Goal: Navigation & Orientation: Find specific page/section

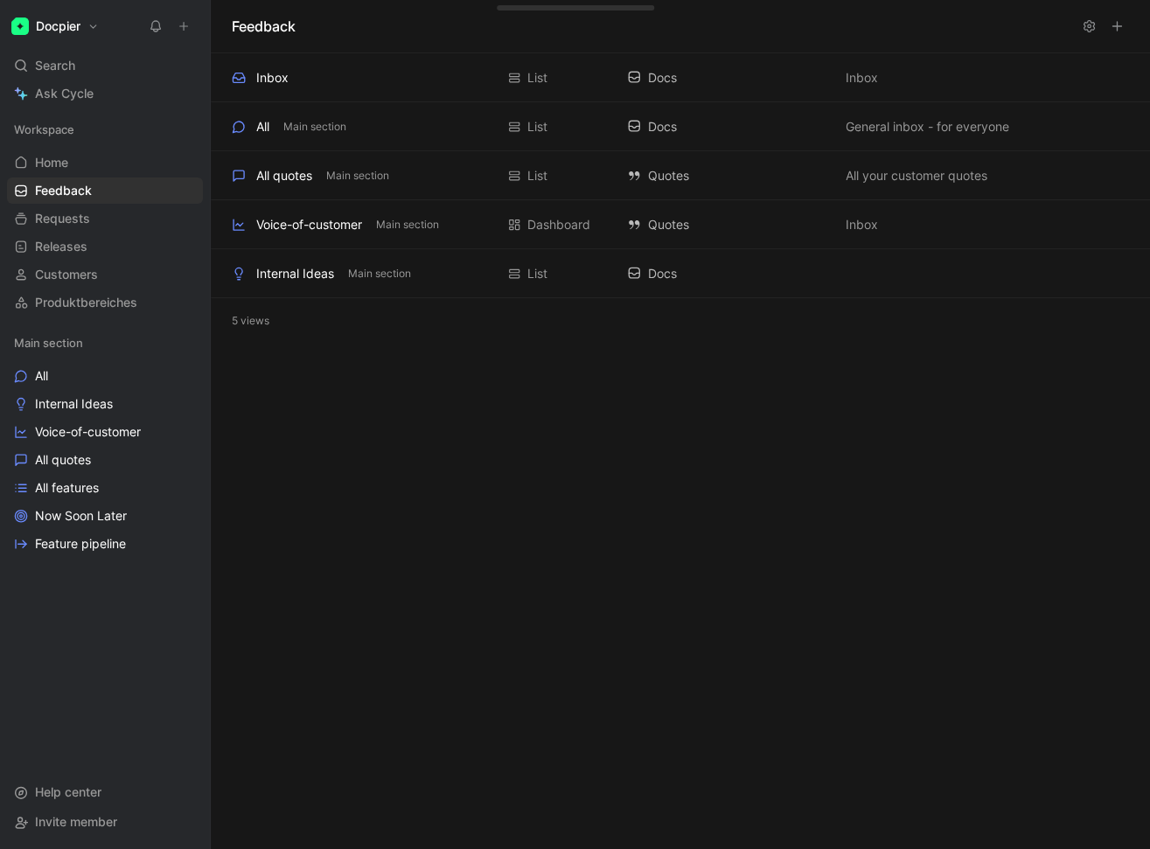
click at [210, 28] on icon at bounding box center [209, 26] width 14 height 14
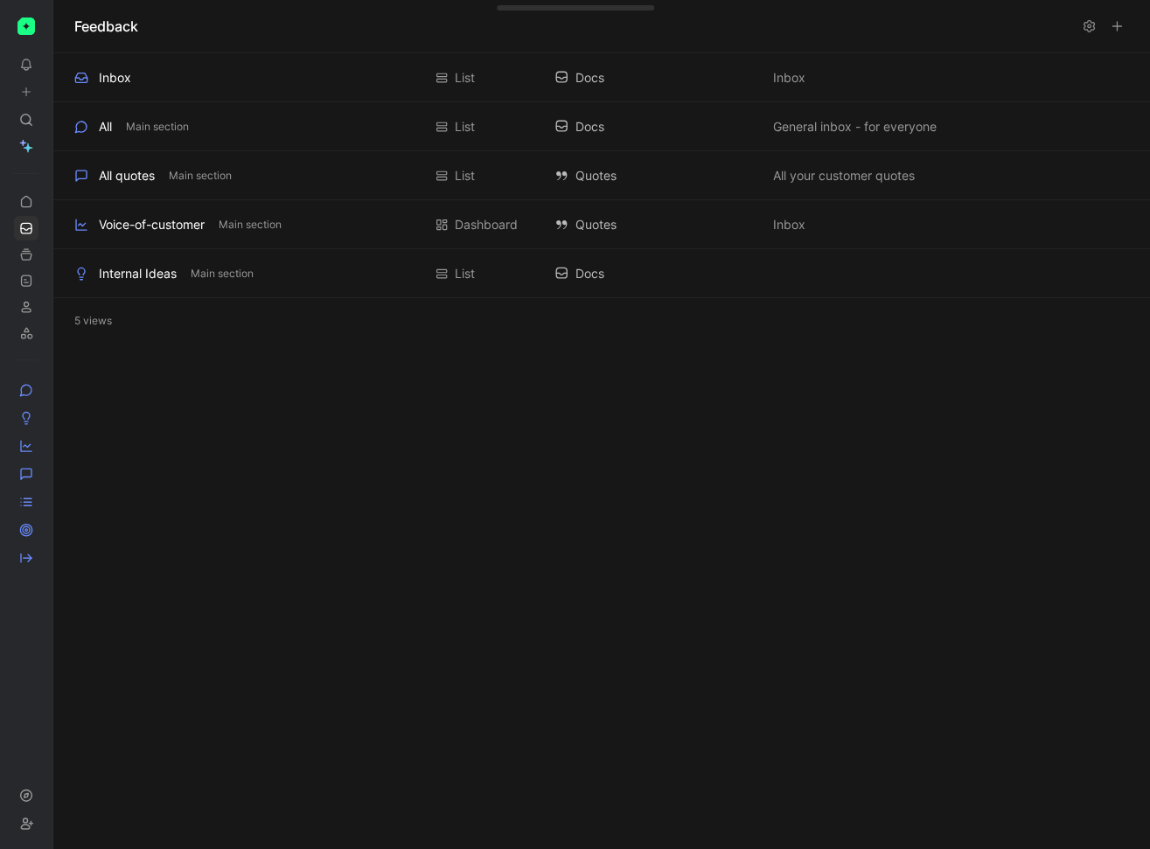
click at [59, 26] on icon at bounding box center [58, 26] width 14 height 14
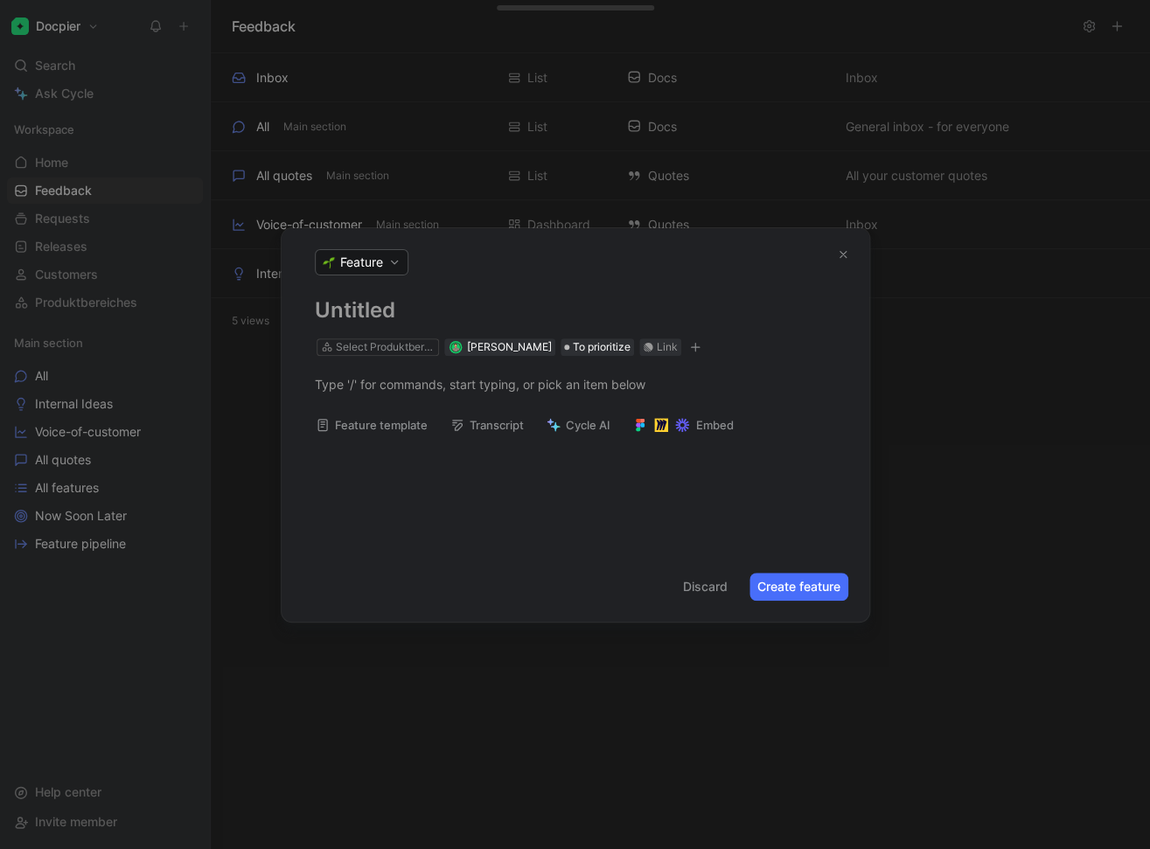
click at [847, 258] on icon "button" at bounding box center [843, 254] width 12 height 12
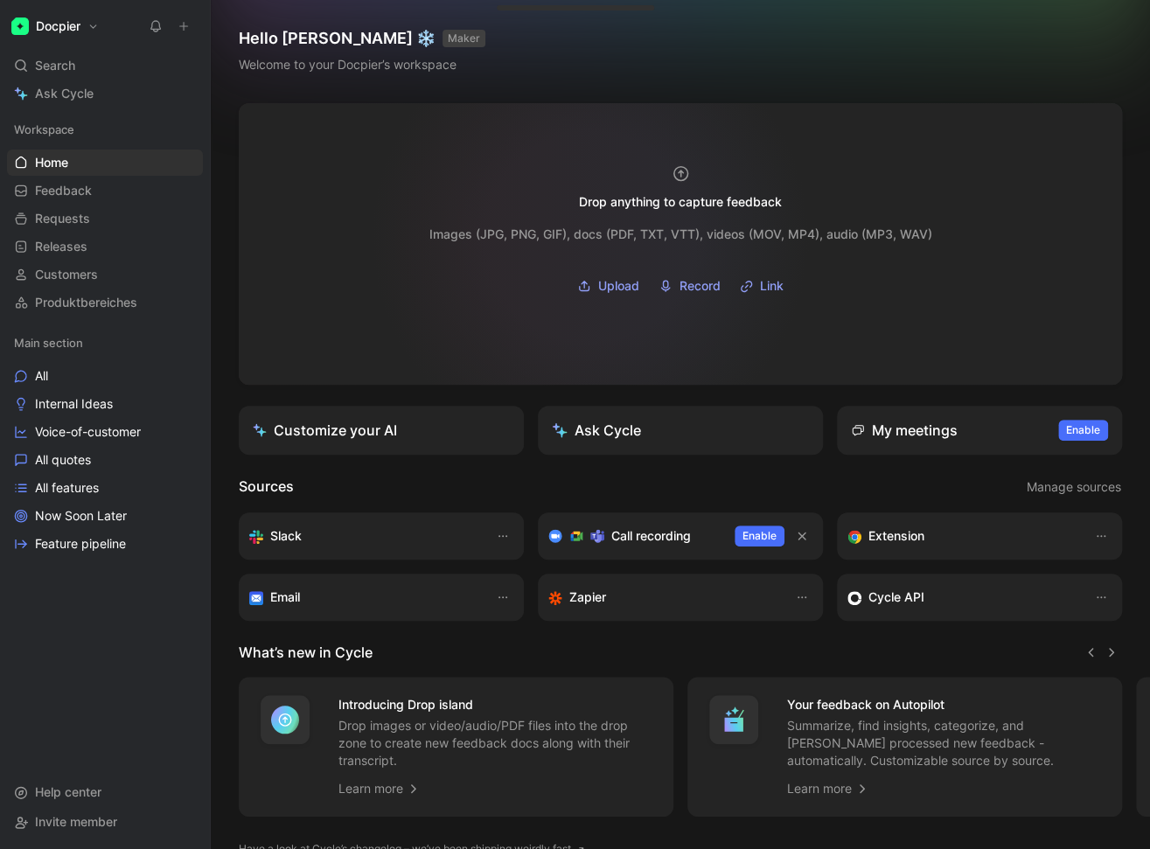
drag, startPoint x: 136, startPoint y: 14, endPoint x: 559, endPoint y: 306, distance: 513.5
click at [567, 308] on div "Docpier Search ⌘ K Ask Cycle Workspace Home G then H Feedback G then F Requests…" at bounding box center [575, 424] width 1150 height 849
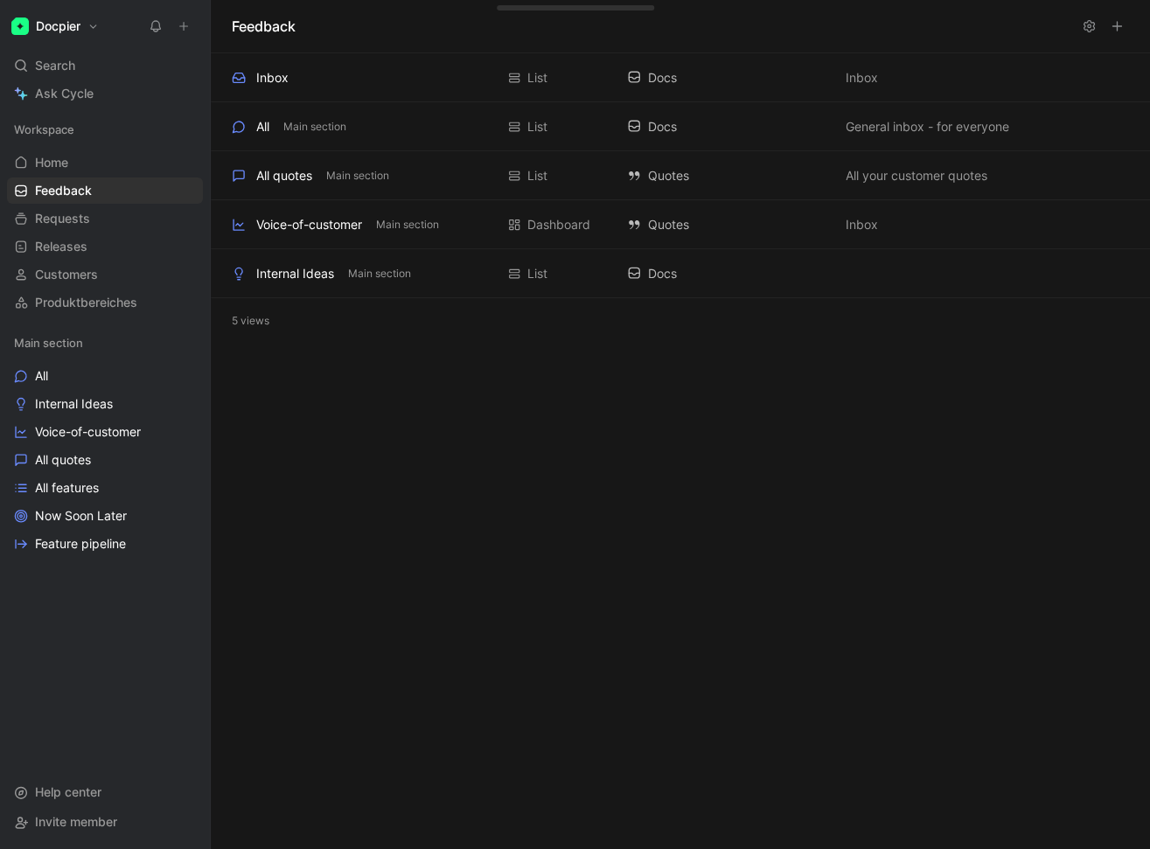
click at [421, 408] on div "Feedback Inbox Add to main section List Docs Inbox All Main section List Docs G…" at bounding box center [680, 424] width 939 height 849
click at [617, 654] on div "Feedback Inbox Add to main section List Docs Inbox All Main section List Docs G…" at bounding box center [680, 424] width 939 height 849
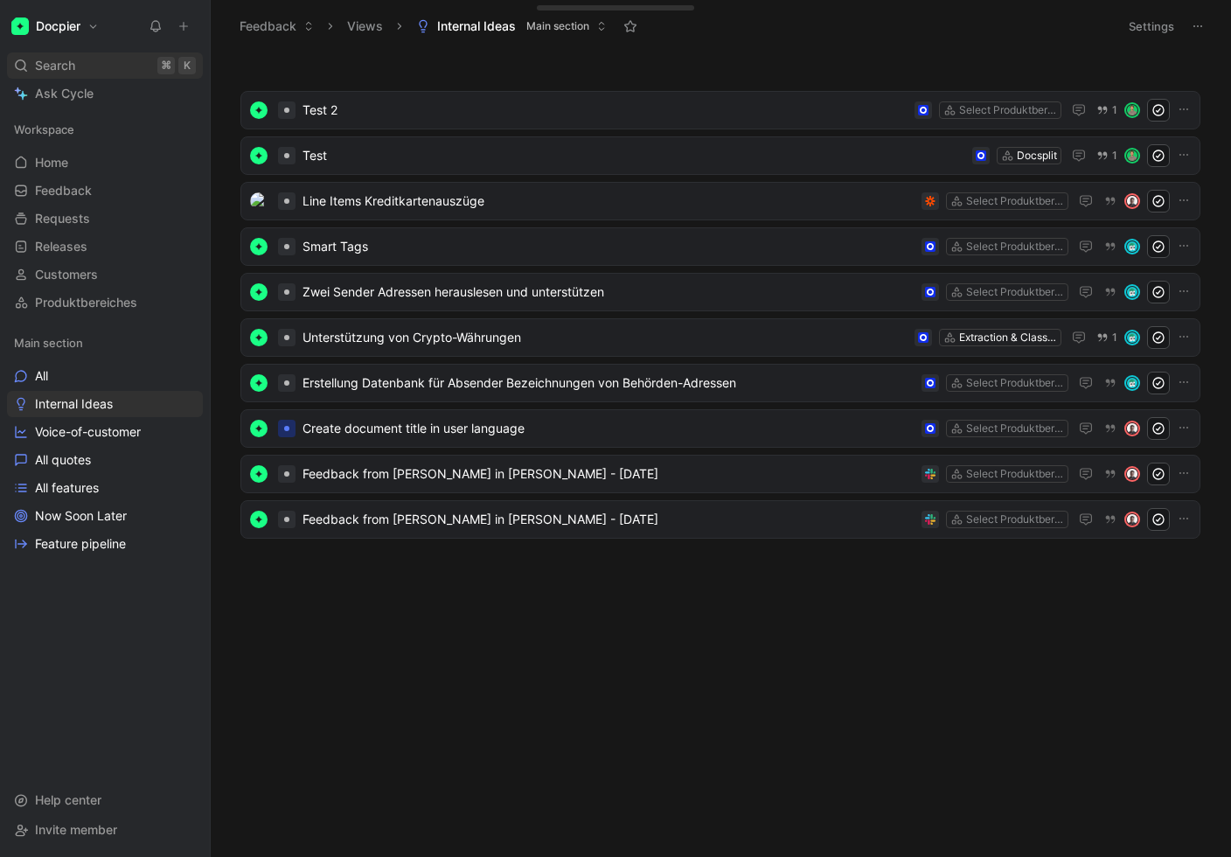
click at [67, 65] on span "Search" at bounding box center [55, 65] width 40 height 21
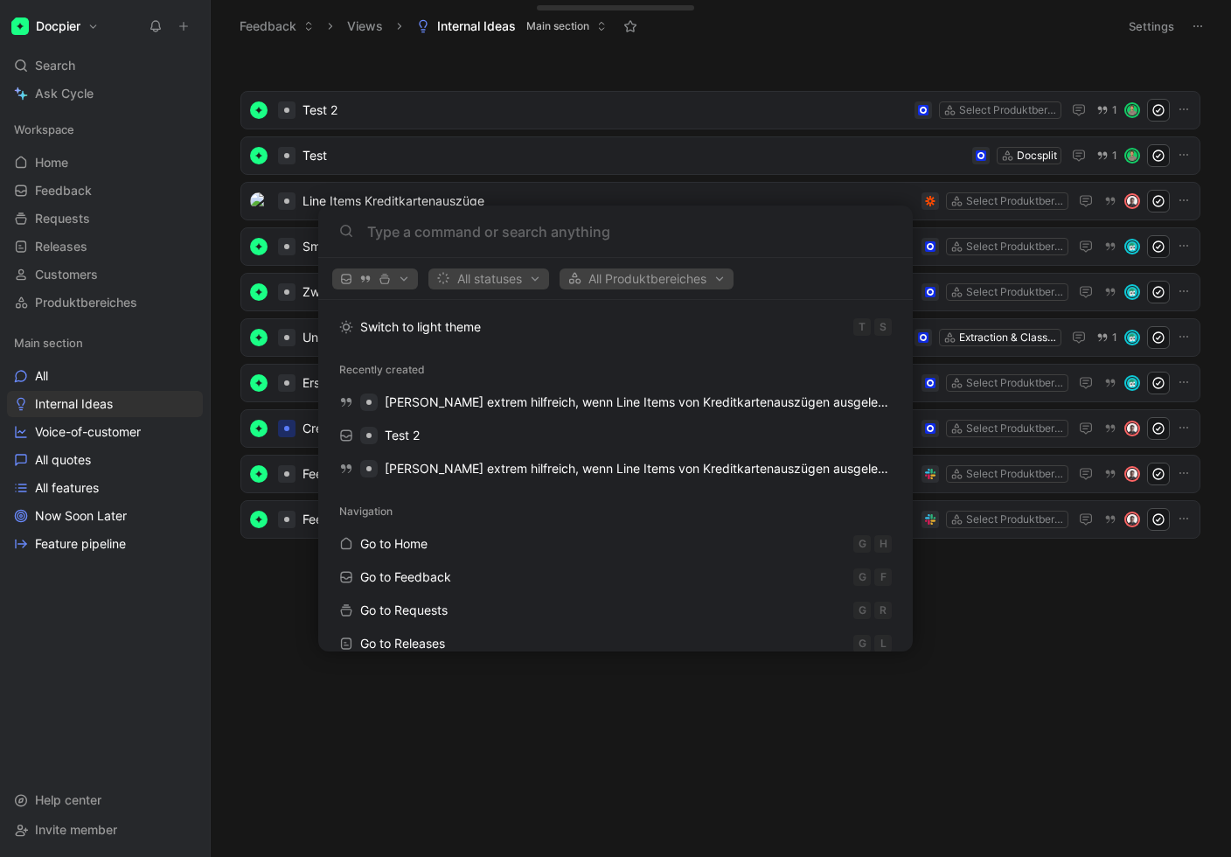
click at [94, 26] on body "Docpier Search ⌘ K Ask Cycle Workspace Home G then H Feedback G then F Requests…" at bounding box center [615, 428] width 1231 height 857
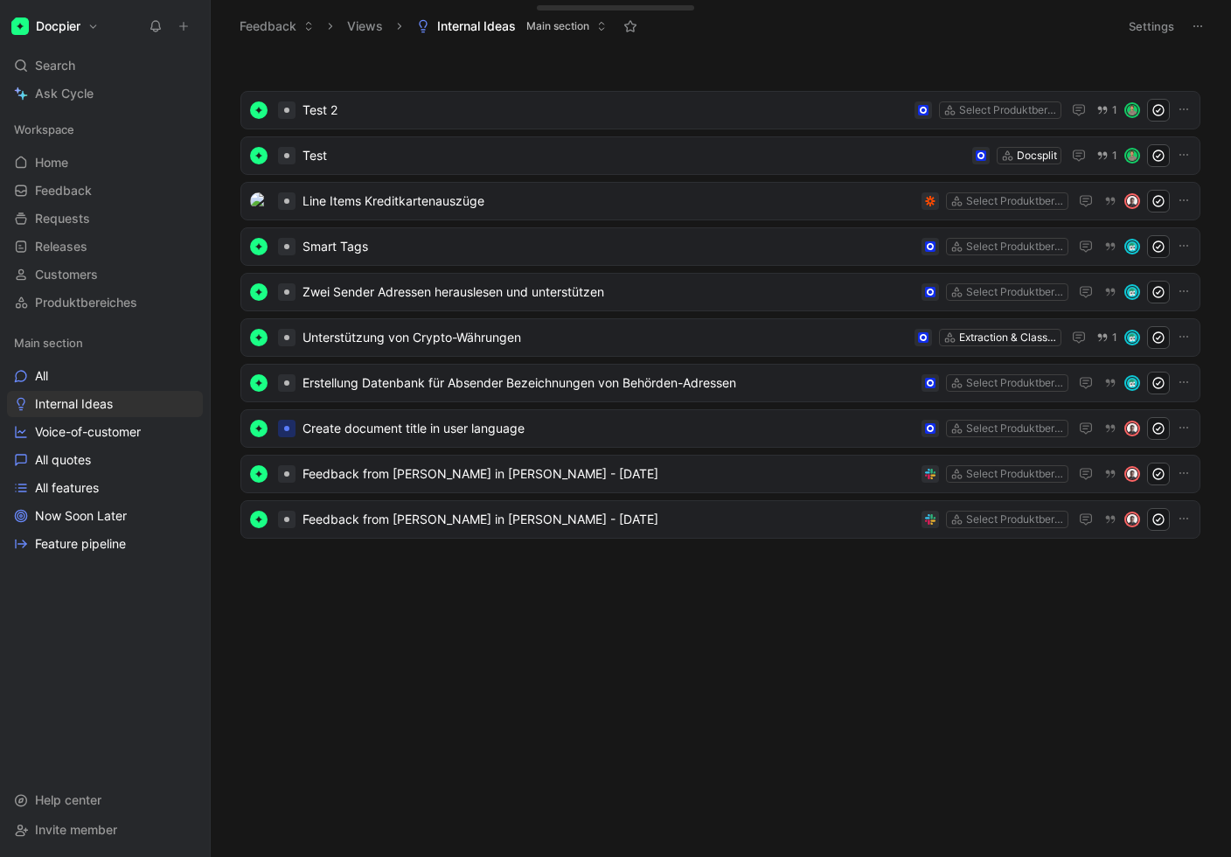
click at [95, 28] on button "Docpier" at bounding box center [55, 26] width 96 height 24
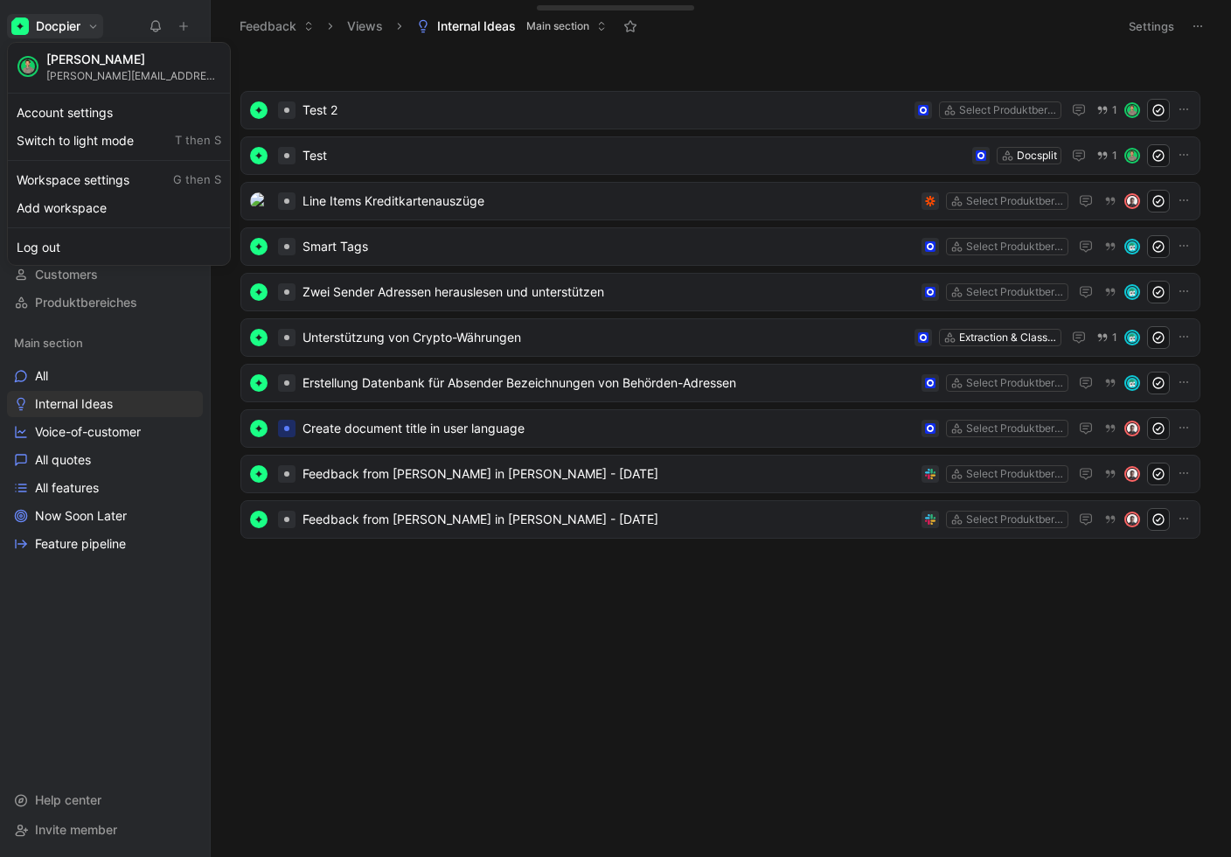
click at [760, 660] on div at bounding box center [615, 428] width 1231 height 857
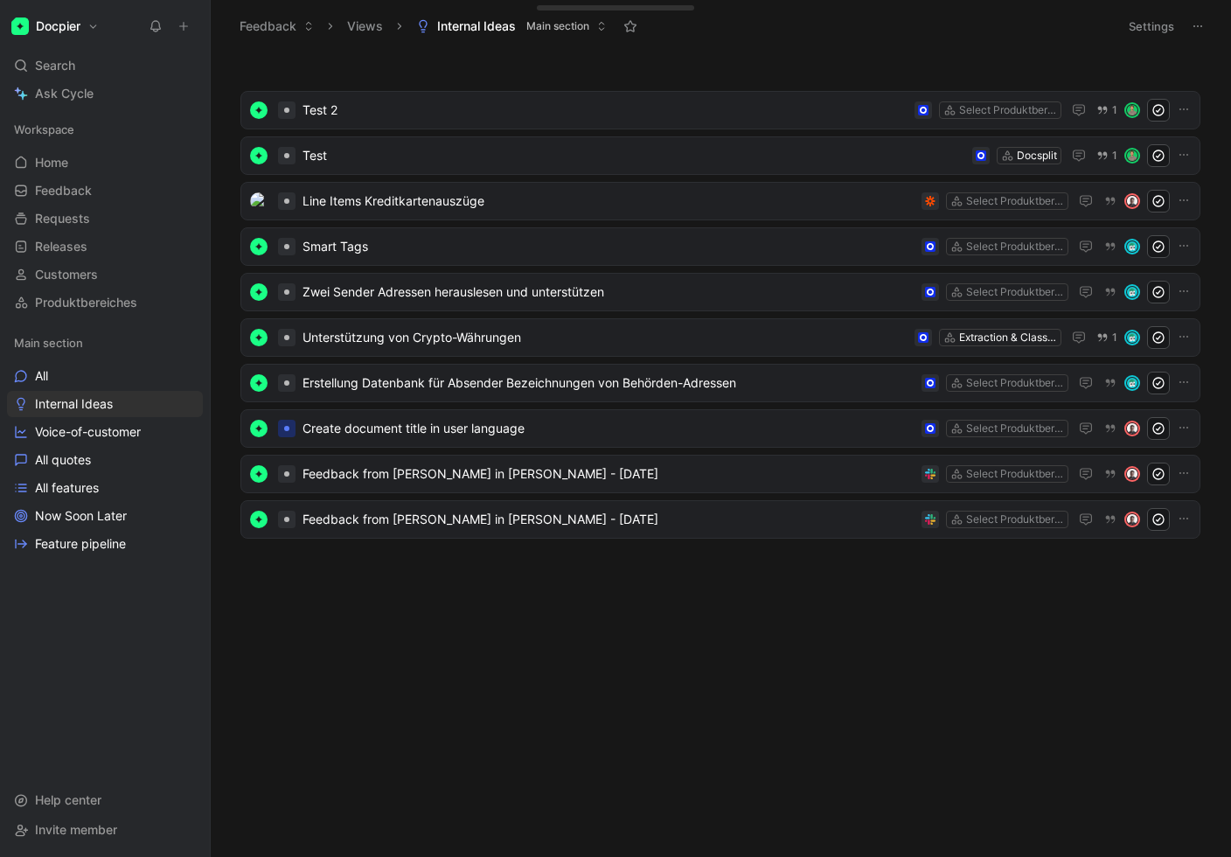
click at [212, 92] on div at bounding box center [209, 428] width 7 height 857
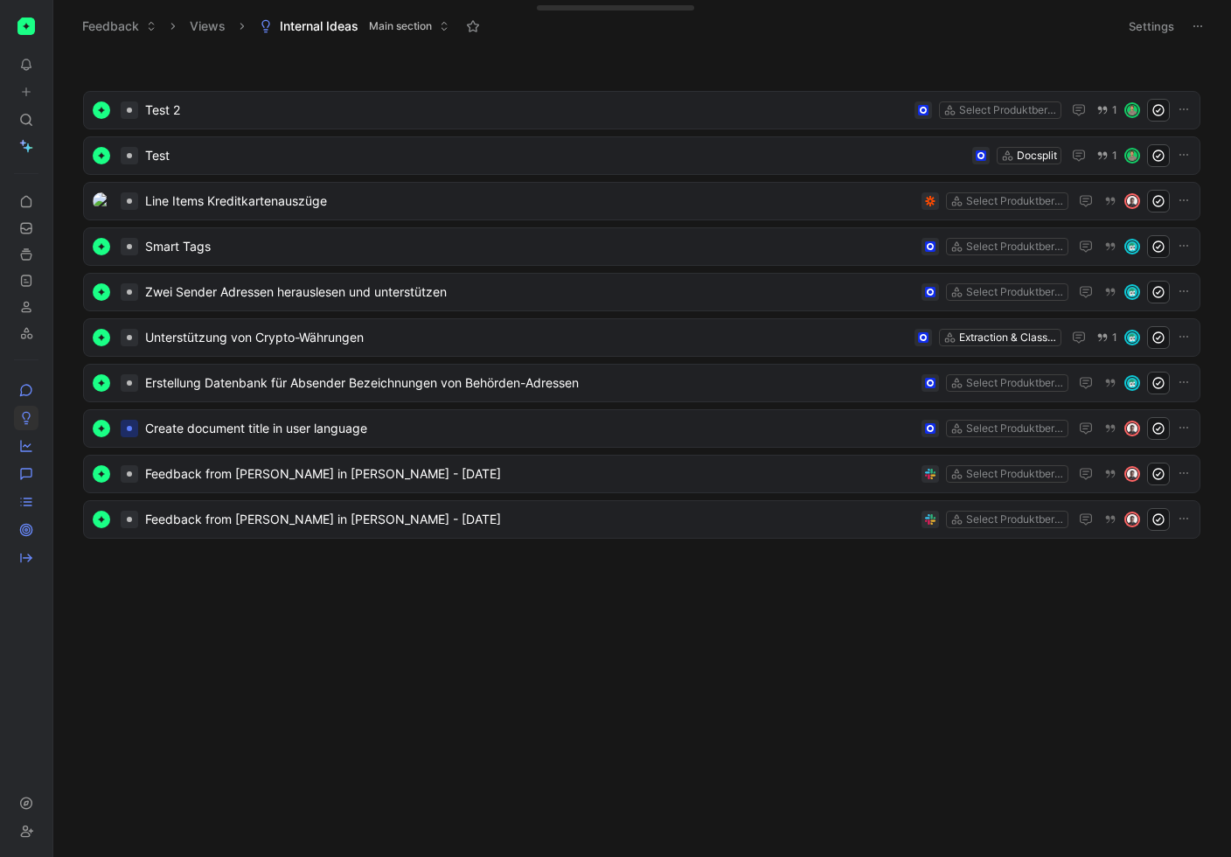
click at [54, 38] on button at bounding box center [57, 26] width 24 height 24
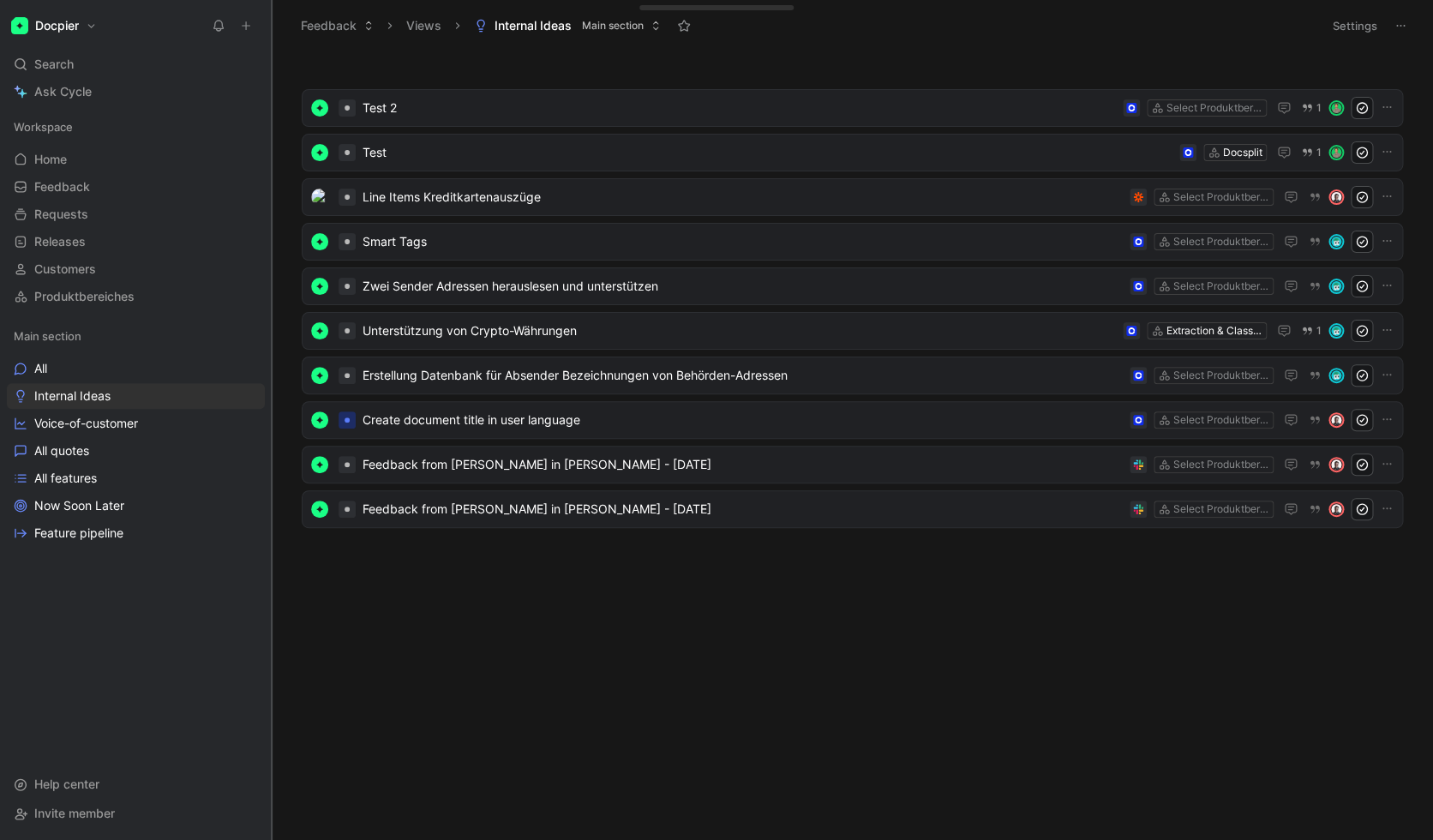
drag, startPoint x: 205, startPoint y: 215, endPoint x: 271, endPoint y: 213, distance: 66.0
click at [271, 213] on div at bounding box center [272, 420] width 7 height 840
click at [272, 29] on icon at bounding box center [271, 25] width 14 height 14
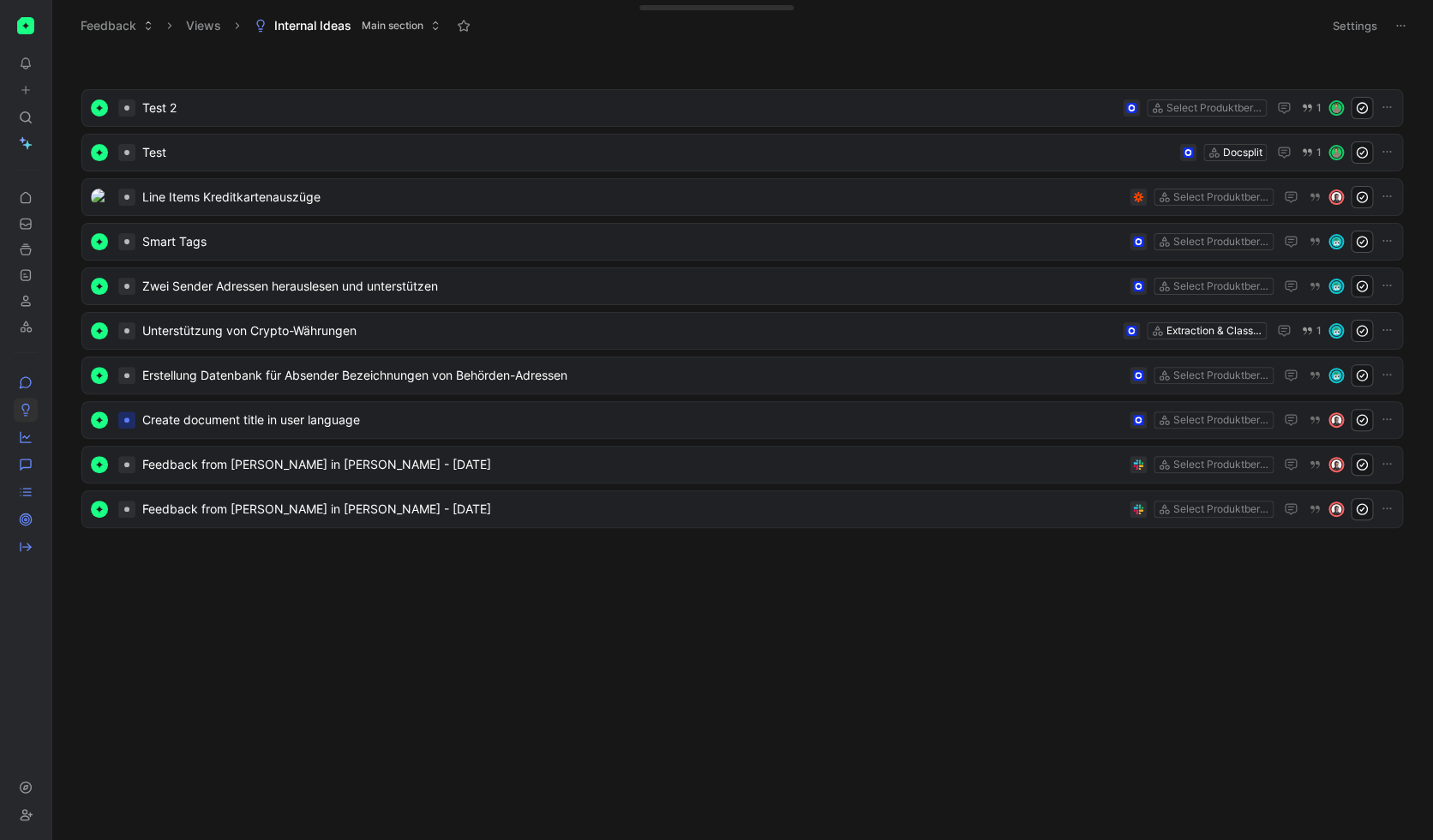
click at [56, 24] on icon at bounding box center [57, 25] width 14 height 14
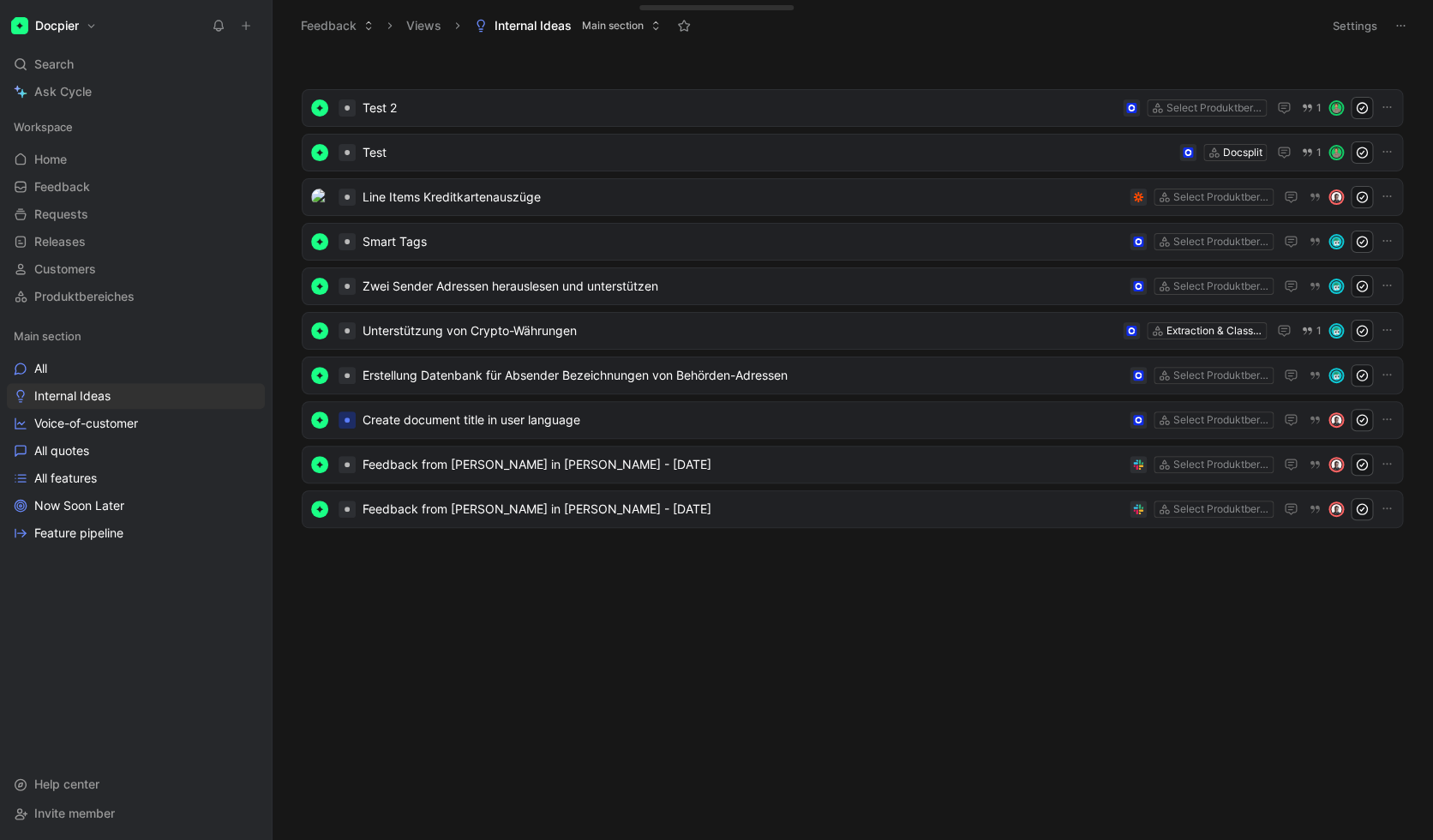
click at [270, 28] on icon at bounding box center [271, 25] width 14 height 14
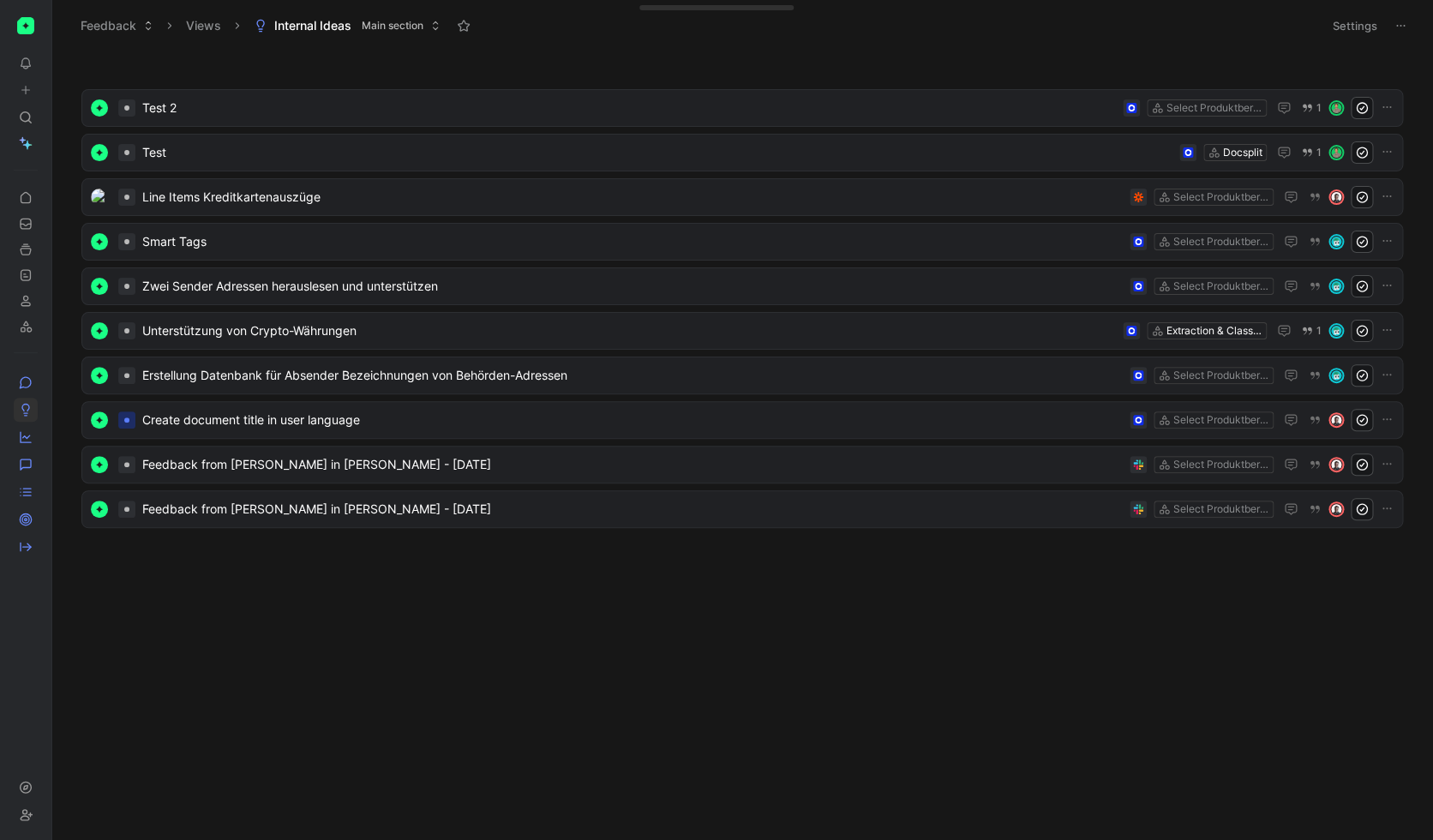
click at [62, 26] on use at bounding box center [56, 25] width 10 height 10
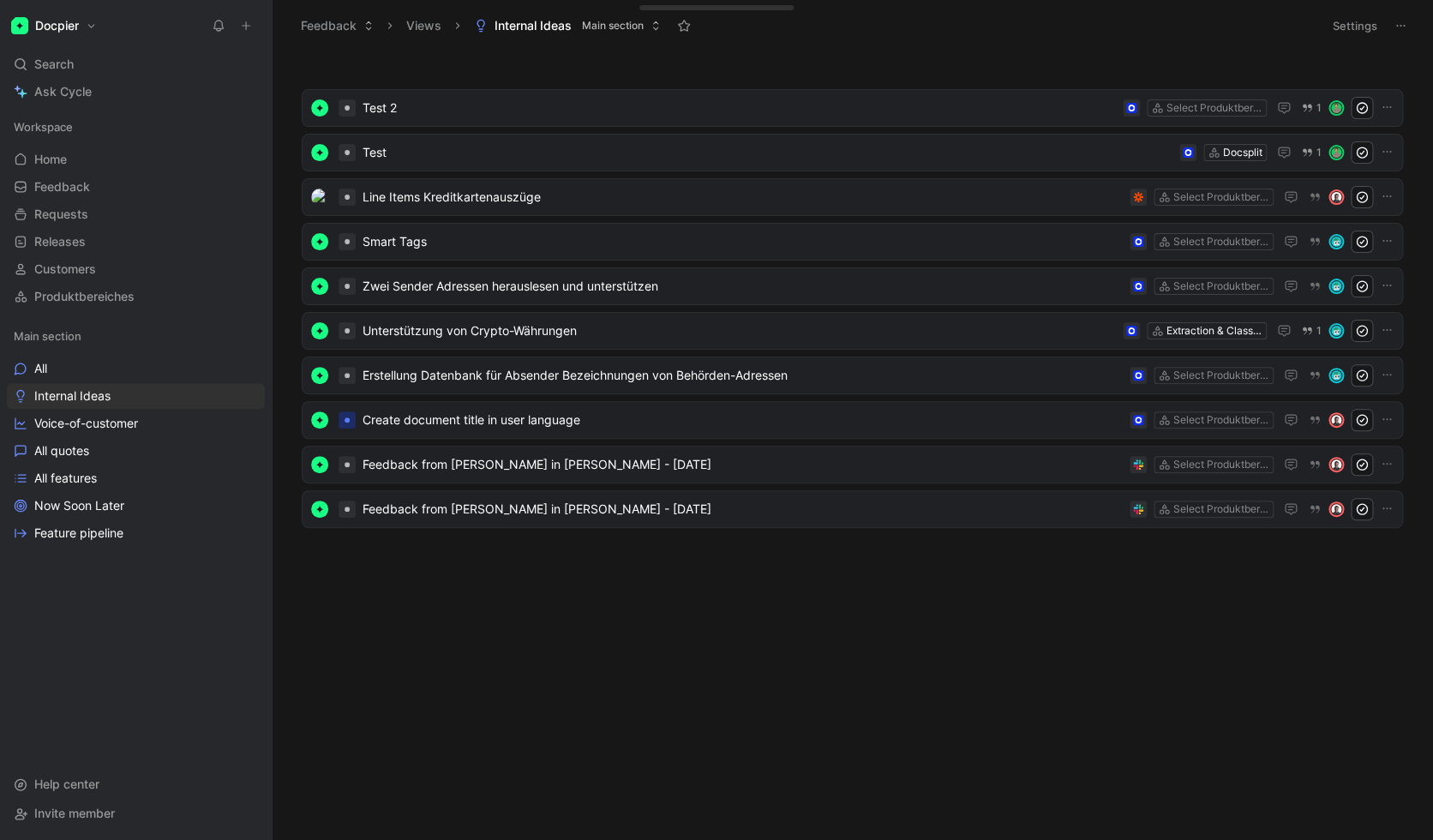
click at [273, 30] on icon at bounding box center [271, 25] width 14 height 14
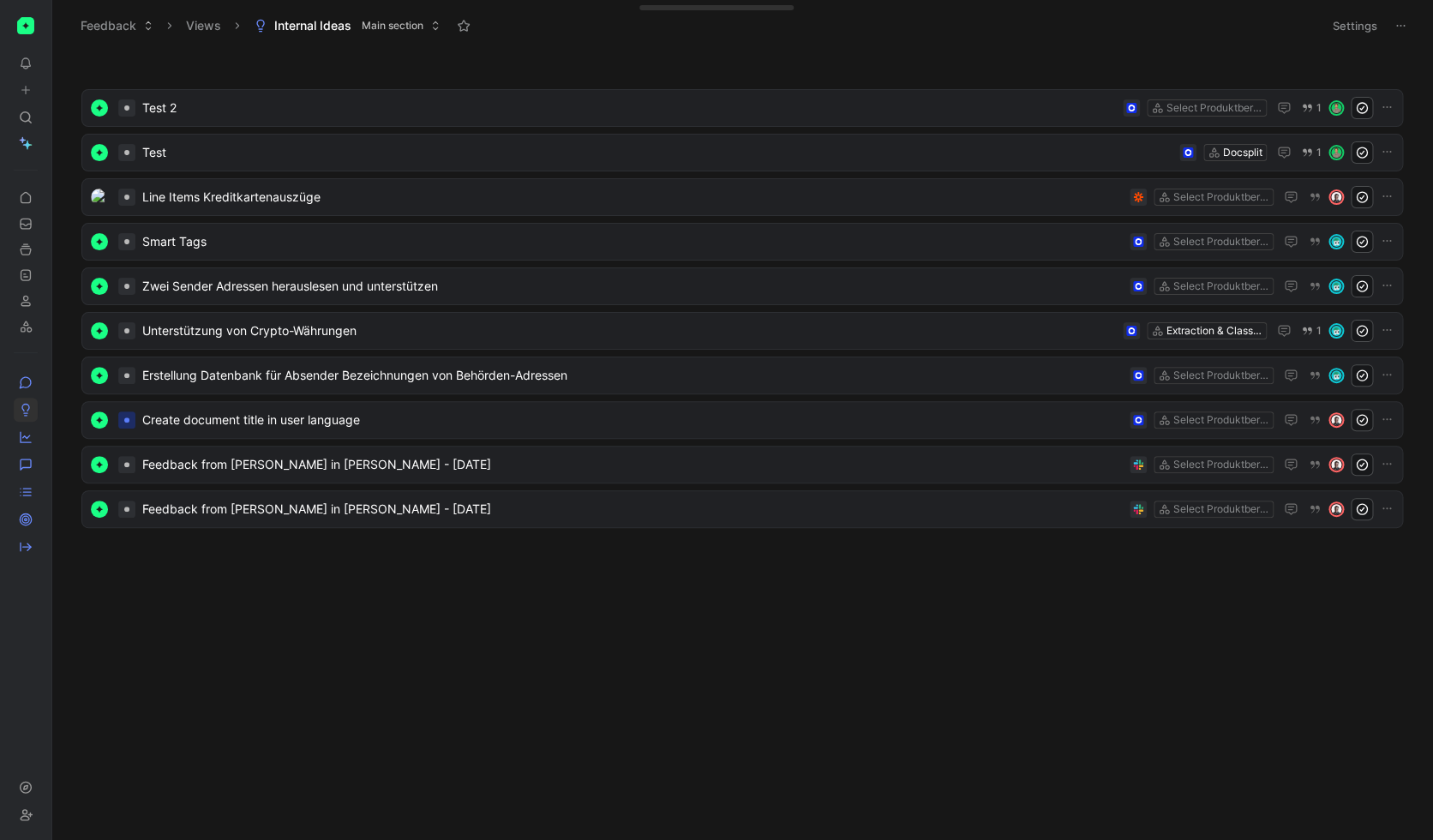
click at [55, 30] on use at bounding box center [56, 25] width 10 height 10
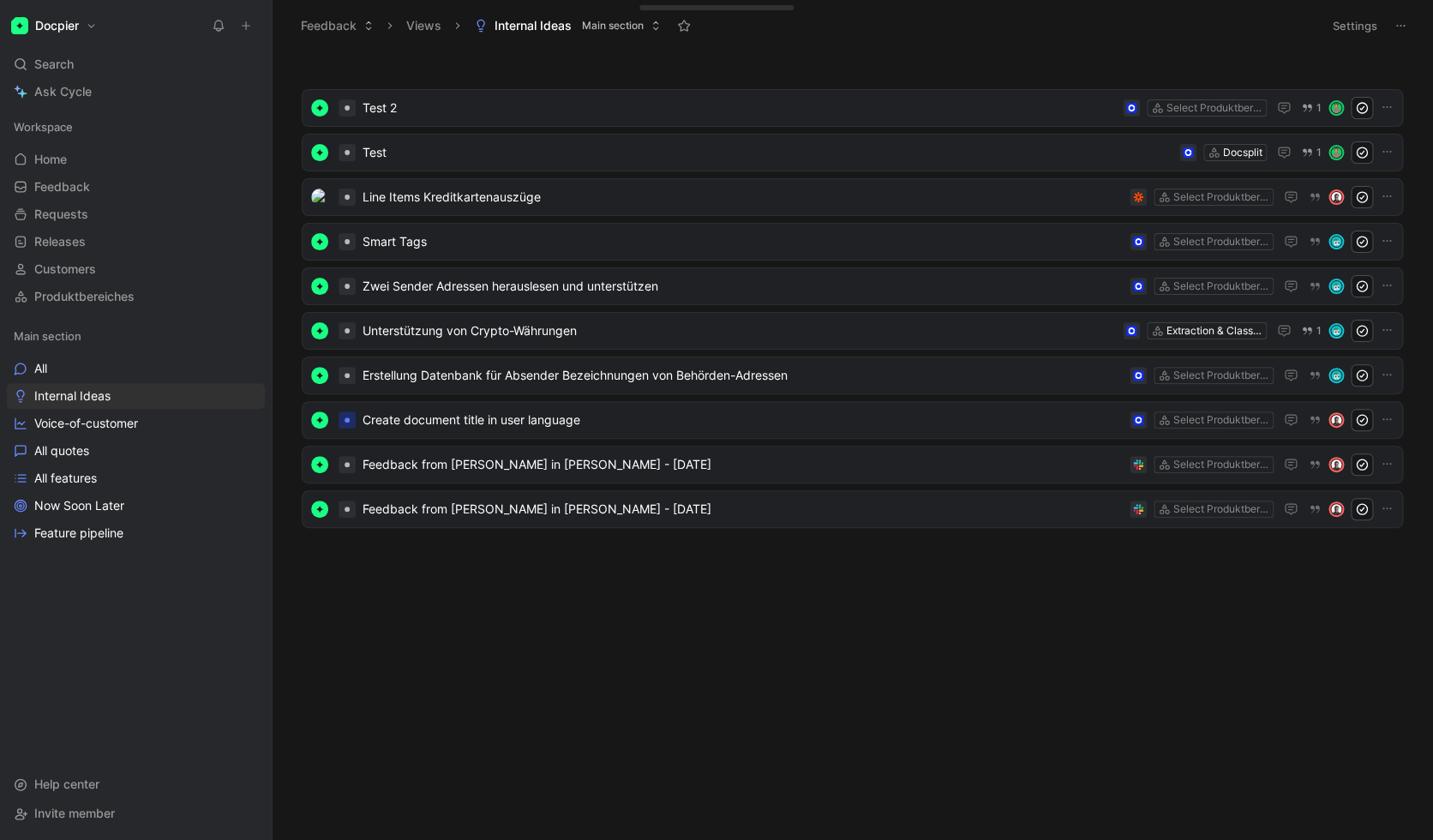
click at [274, 25] on icon at bounding box center [271, 25] width 14 height 14
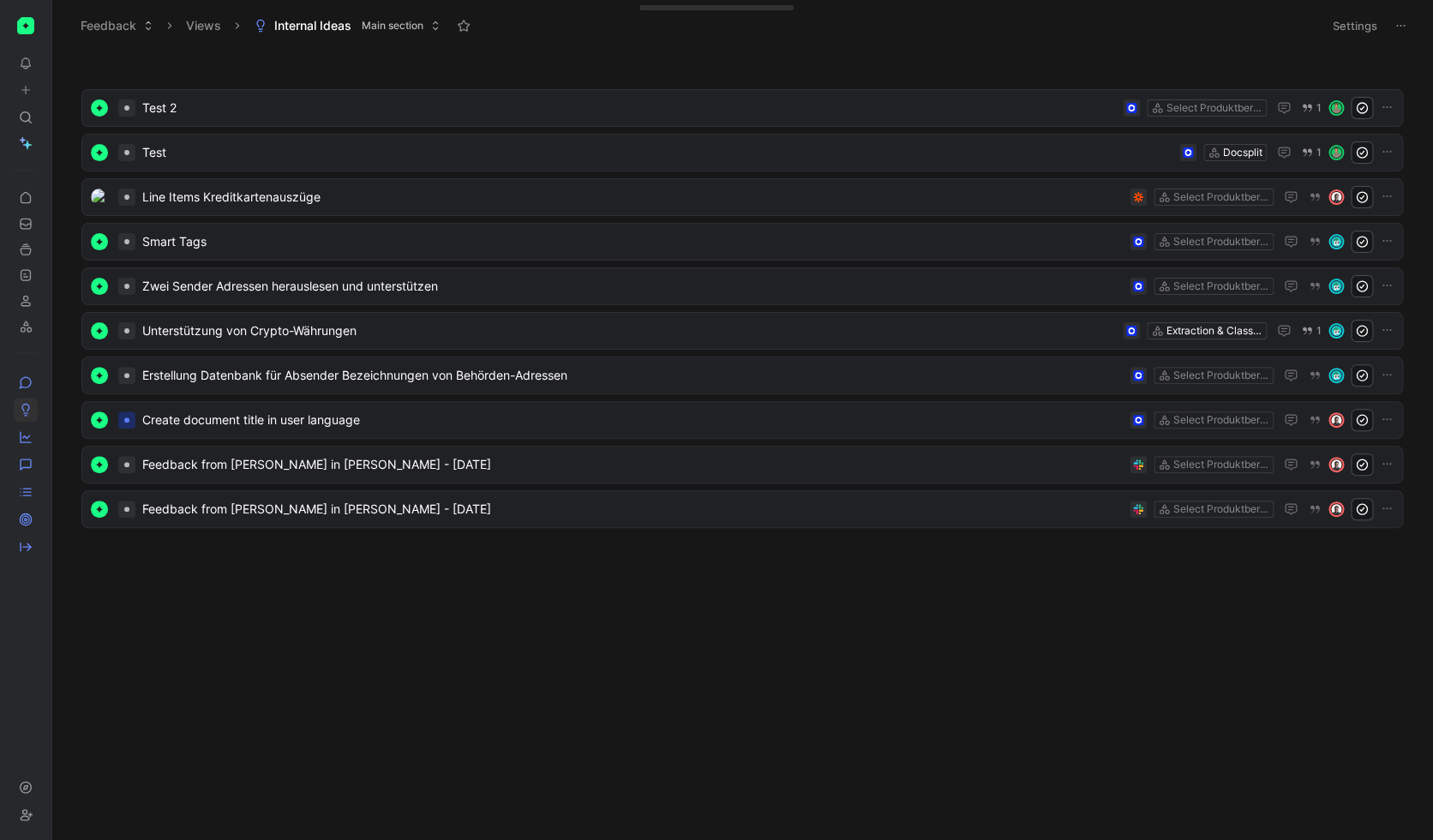
click at [1213, 726] on body "To pick up a draggable item, press the space bar. While dragging, use the arrow…" at bounding box center [716, 420] width 1433 height 840
